Goal: Find specific page/section: Find specific page/section

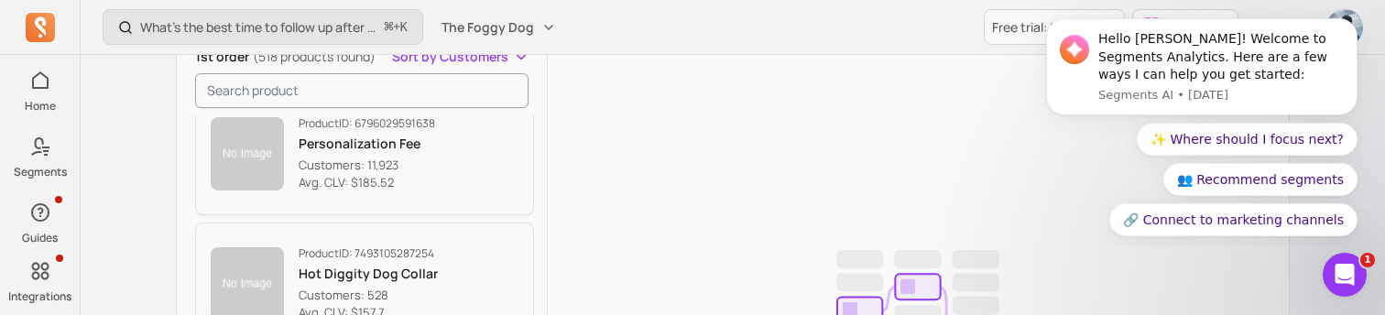
scroll to position [29, 0]
